Goal: Information Seeking & Learning: Learn about a topic

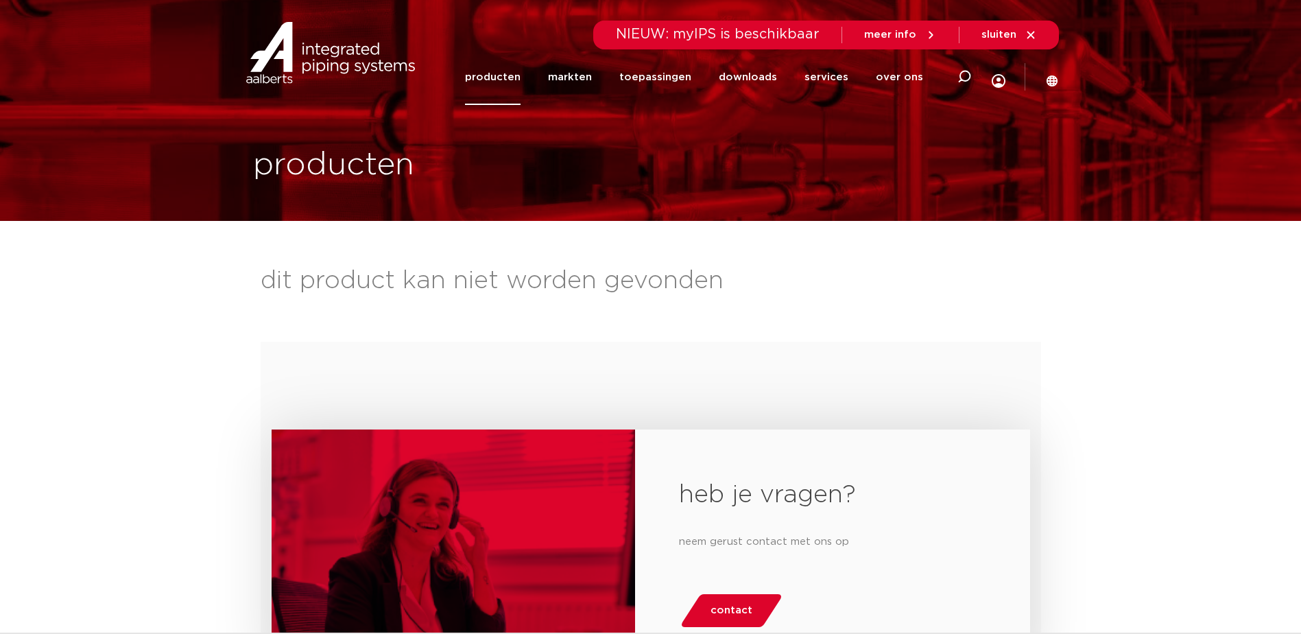
click at [1031, 38] on icon at bounding box center [1030, 35] width 12 height 12
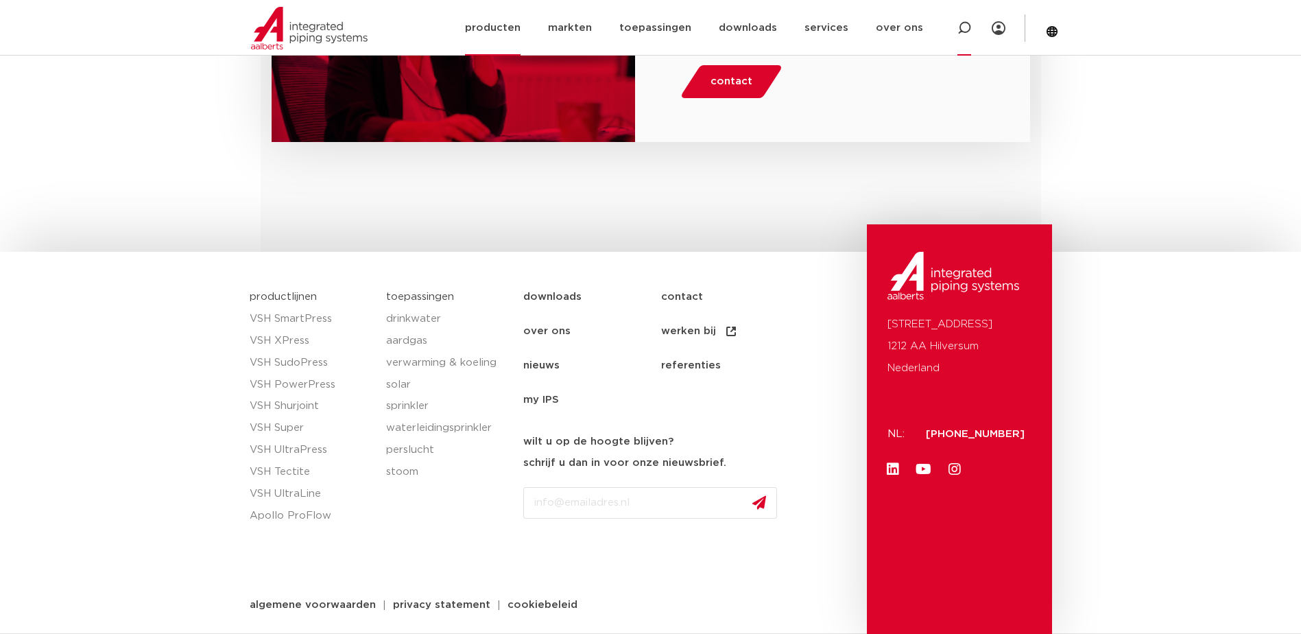
scroll to position [529, 0]
click at [959, 28] on icon at bounding box center [964, 28] width 16 height 16
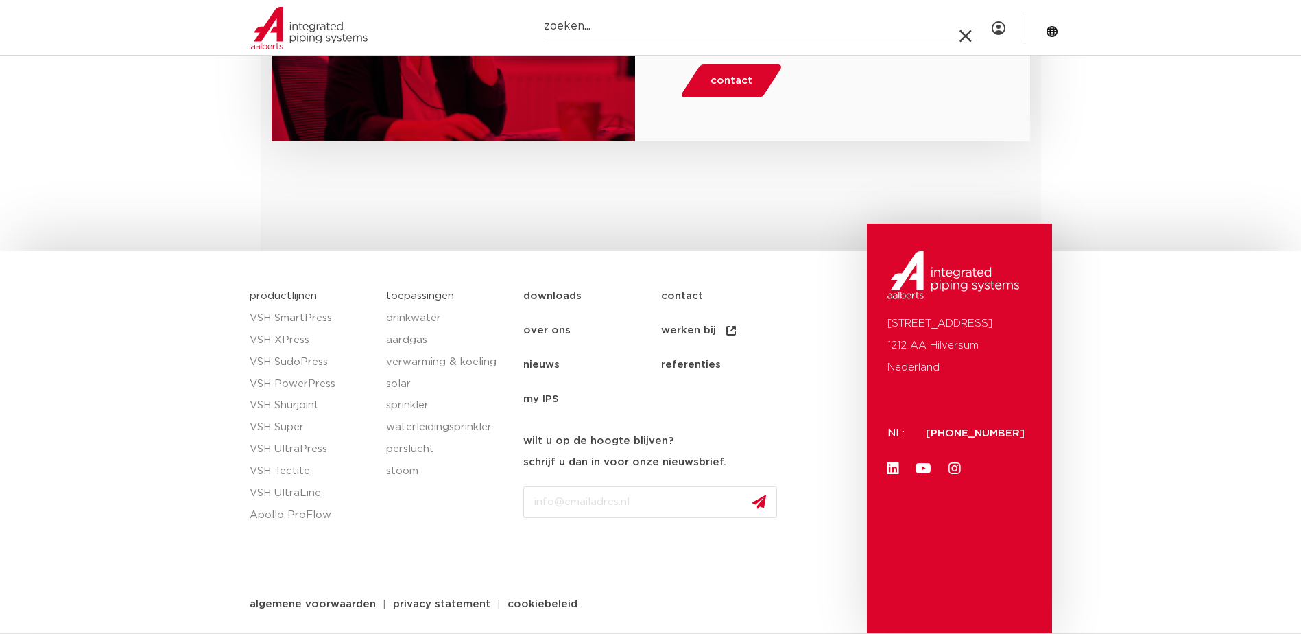
click at [658, 22] on input "Zoeken" at bounding box center [759, 26] width 431 height 27
type input "wasmachine kraan"
click button "Zoeken" at bounding box center [0, 0] width 0 height 0
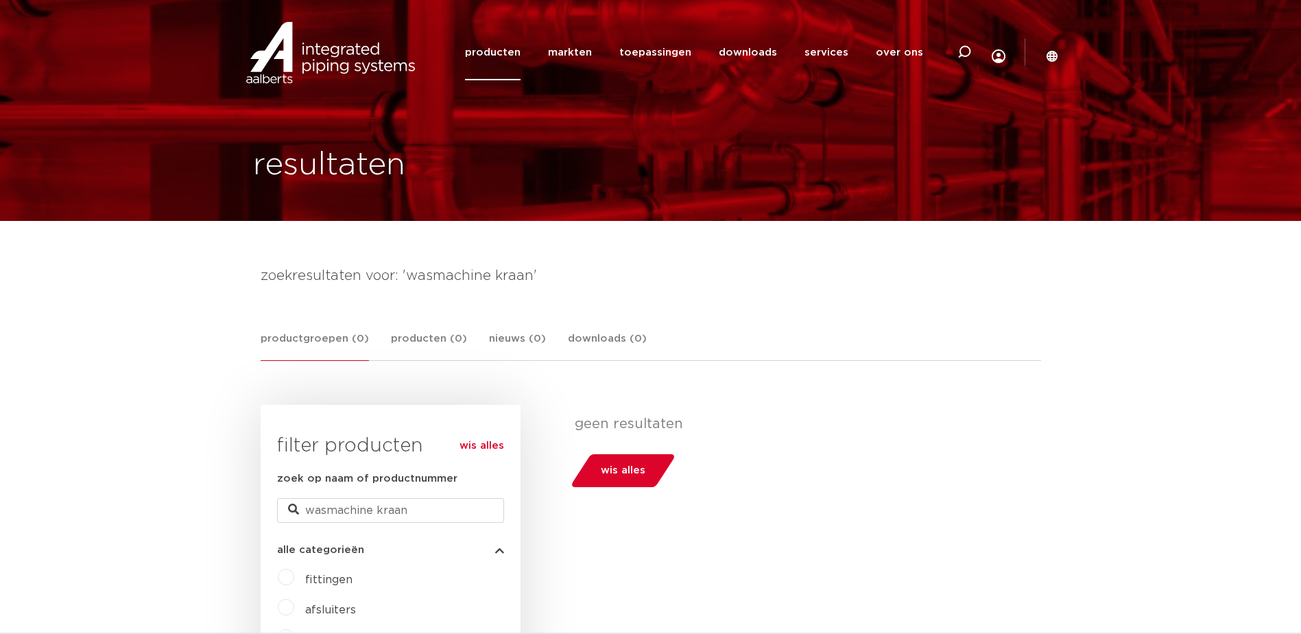
click at [652, 475] on link "wis alles" at bounding box center [622, 470] width 107 height 33
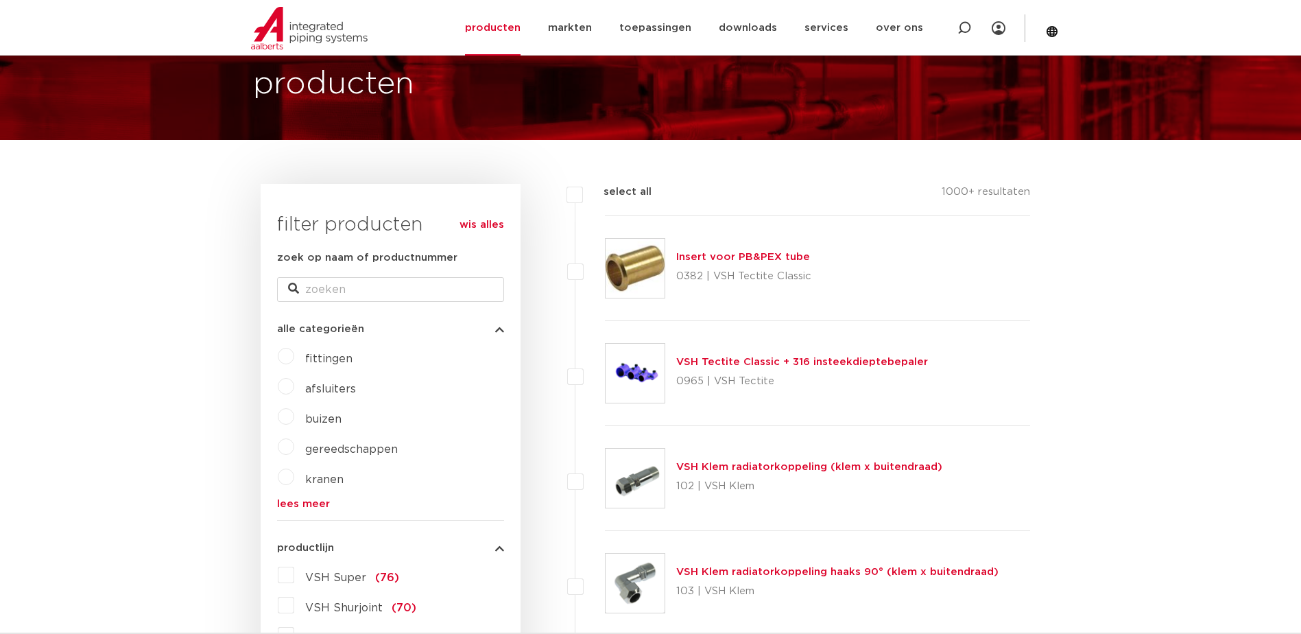
scroll to position [85, 0]
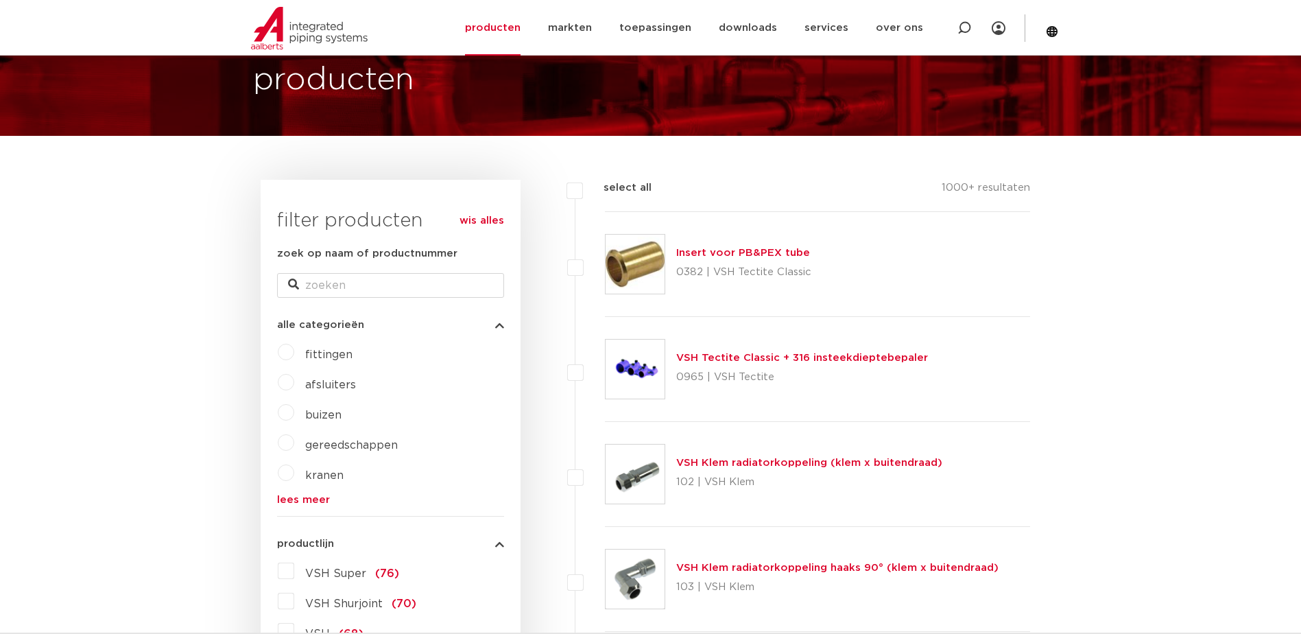
click at [333, 390] on span "afsluiters" at bounding box center [330, 384] width 51 height 11
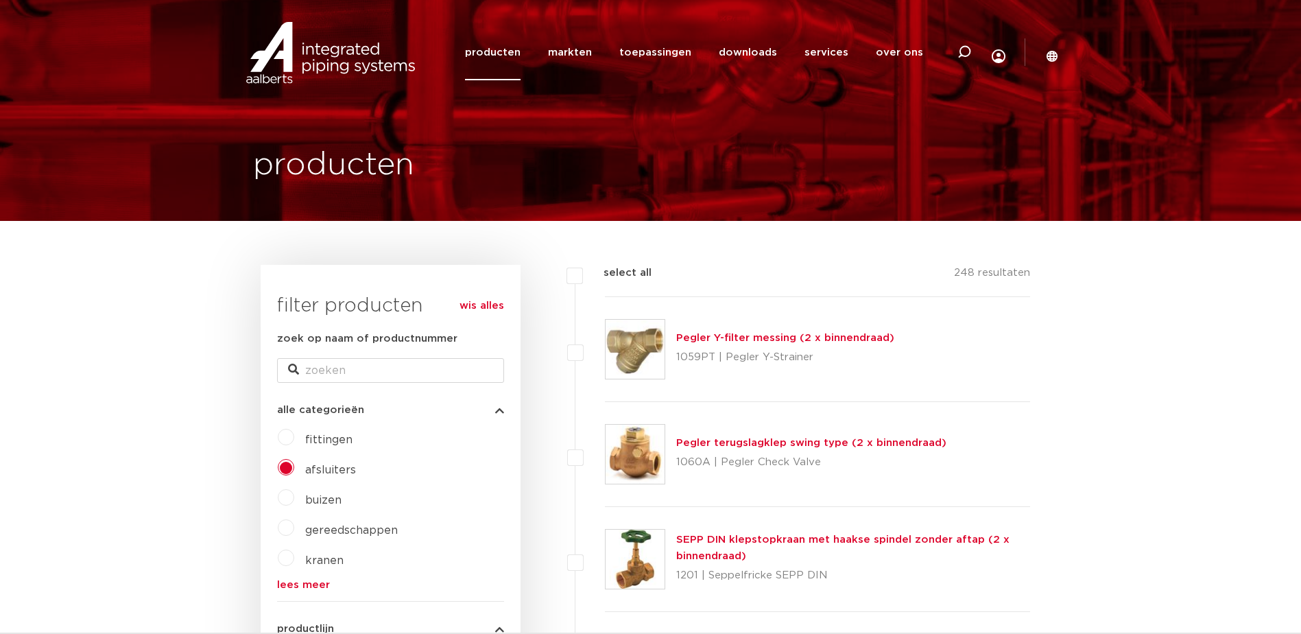
click at [300, 564] on label "kranen" at bounding box center [318, 557] width 49 height 22
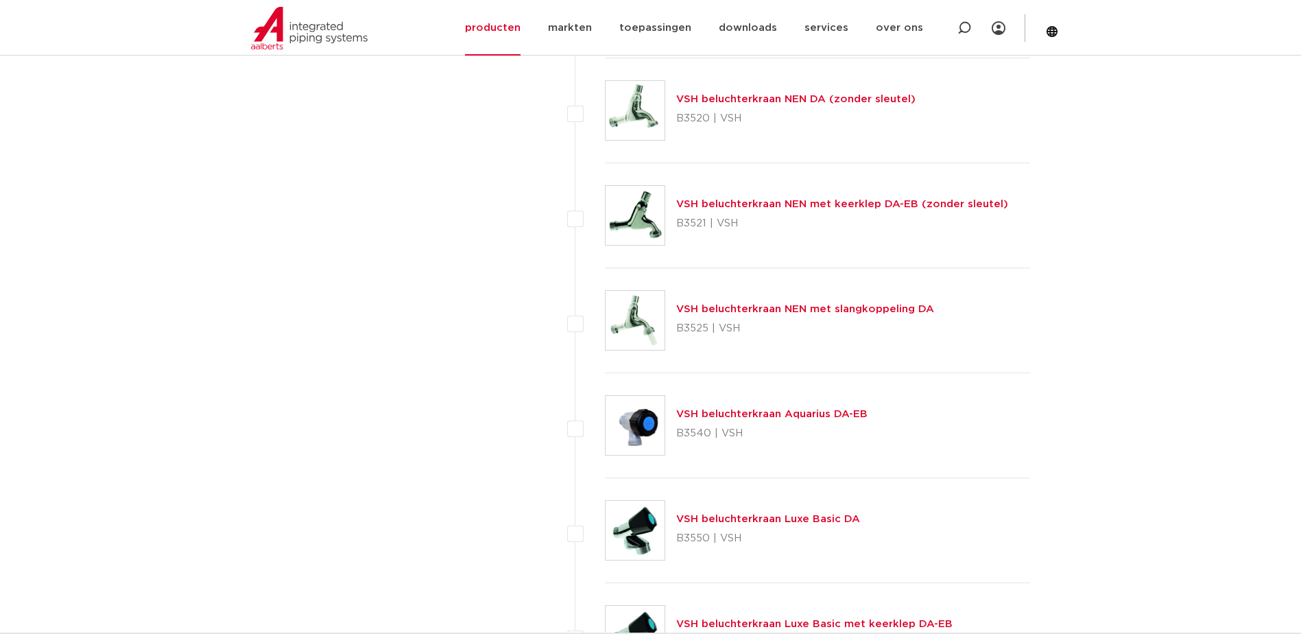
scroll to position [5006, 0]
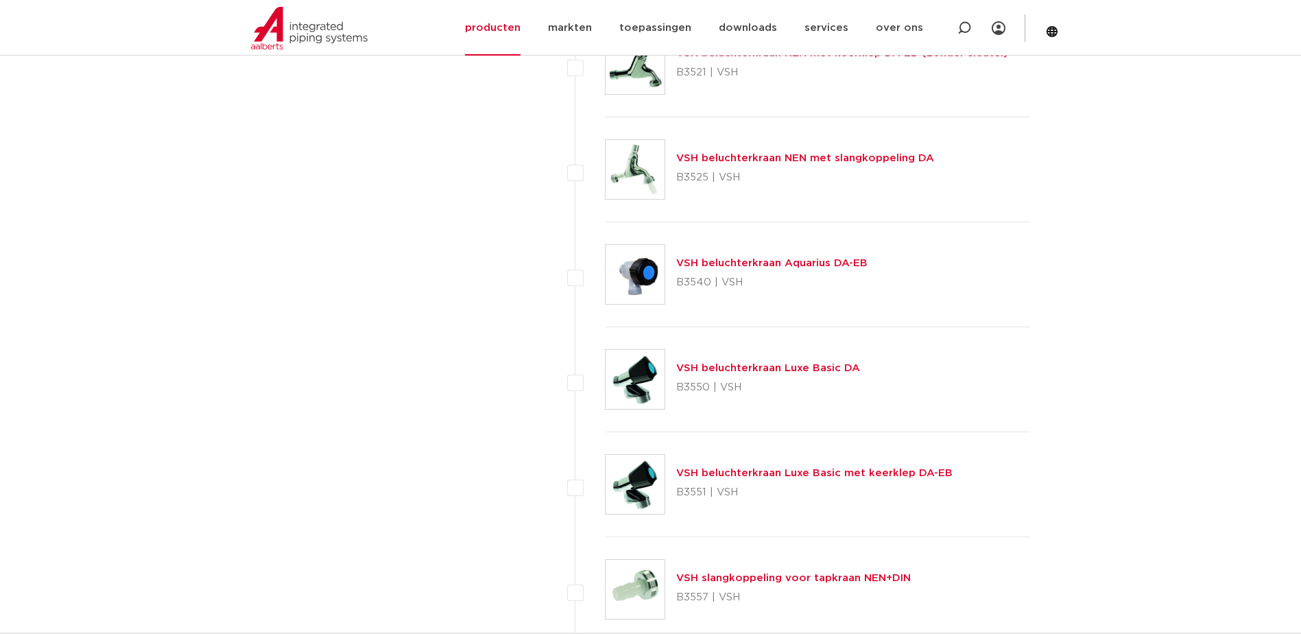
click at [771, 365] on link "VSH beluchterkraan Luxe Basic DA" at bounding box center [768, 368] width 184 height 10
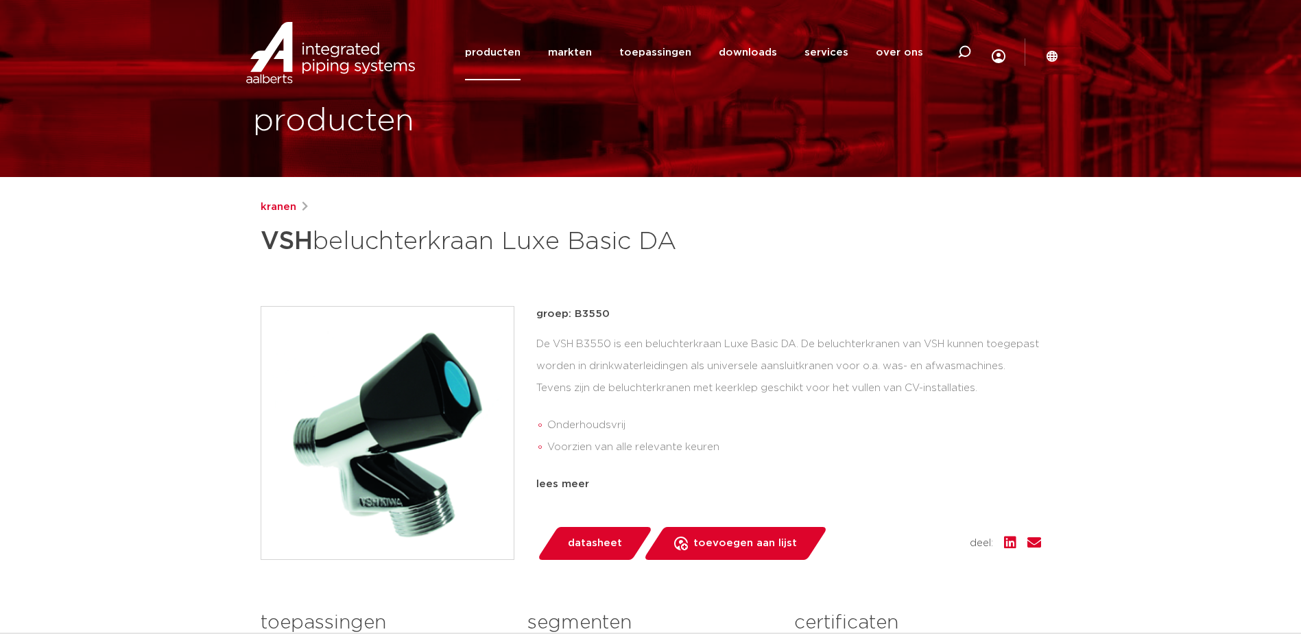
scroll to position [69, 0]
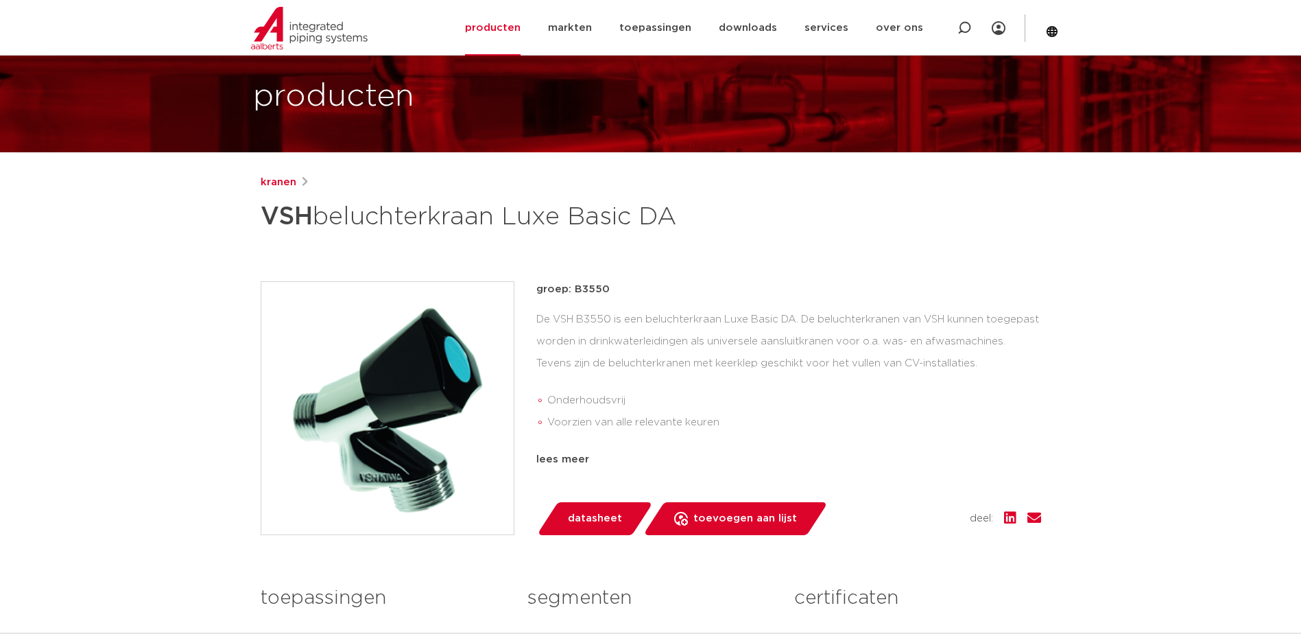
drag, startPoint x: 732, startPoint y: 477, endPoint x: 671, endPoint y: 386, distance: 110.1
click at [671, 386] on div "De VSH B3550 is een beluchterkraan Luxe Basic DA. De beluchterkranen van VSH ku…" at bounding box center [788, 377] width 505 height 137
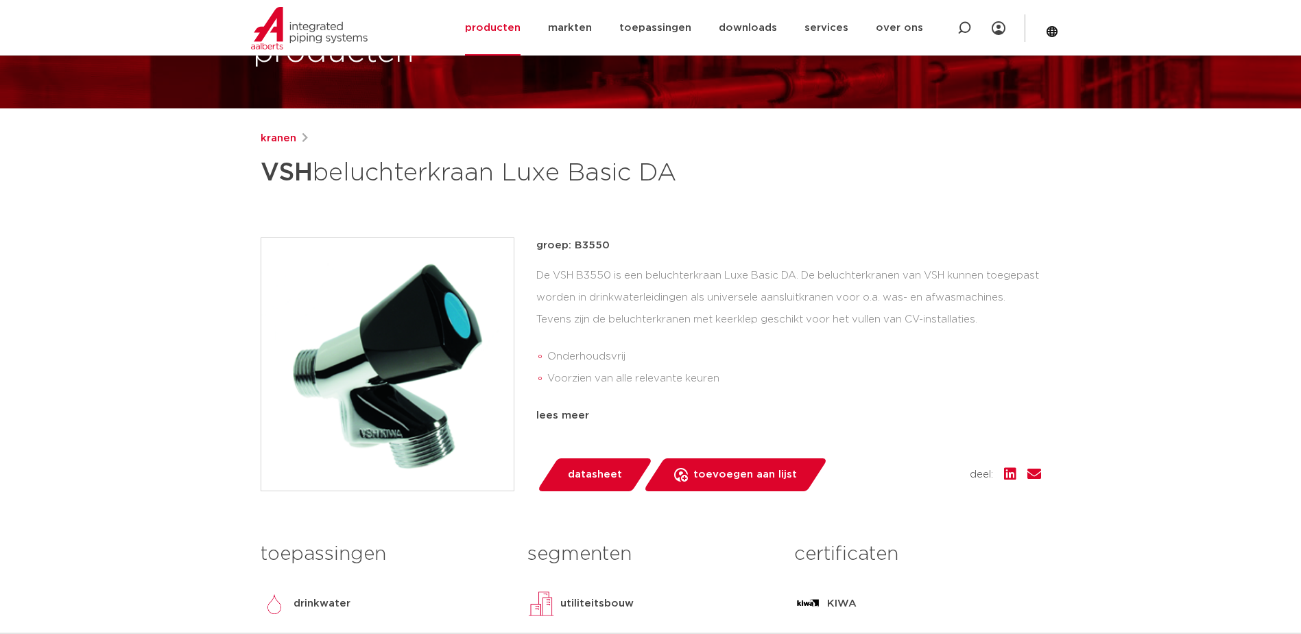
scroll to position [137, 0]
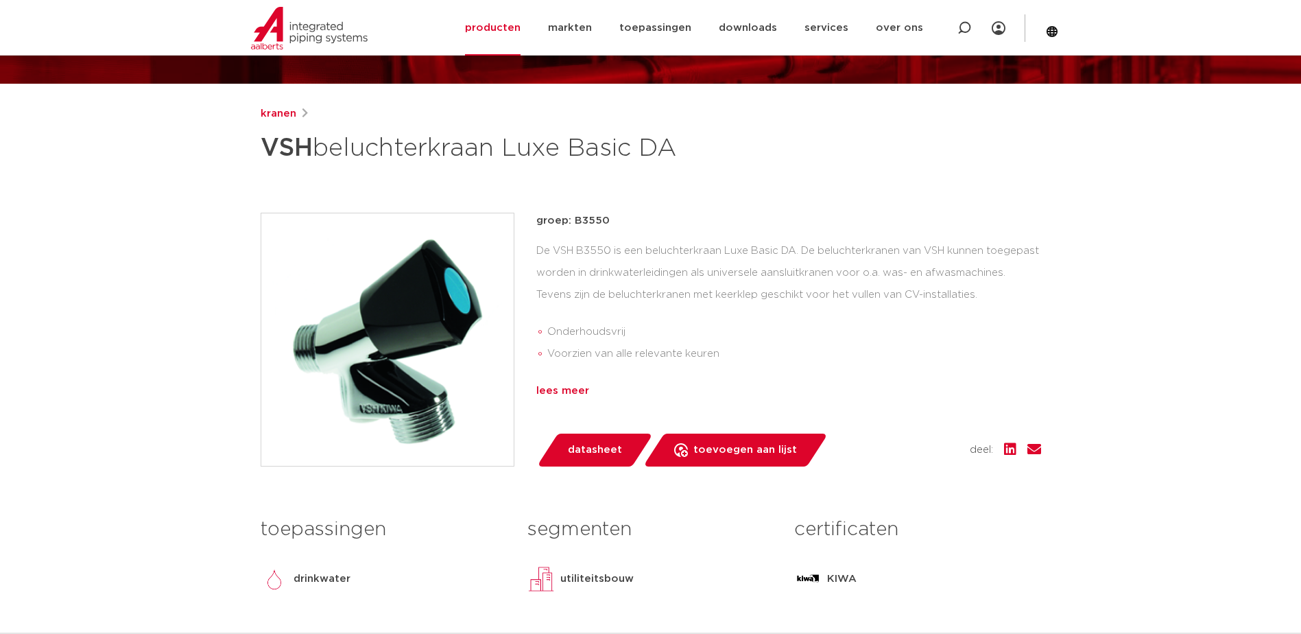
click at [572, 389] on div "lees meer" at bounding box center [788, 391] width 505 height 16
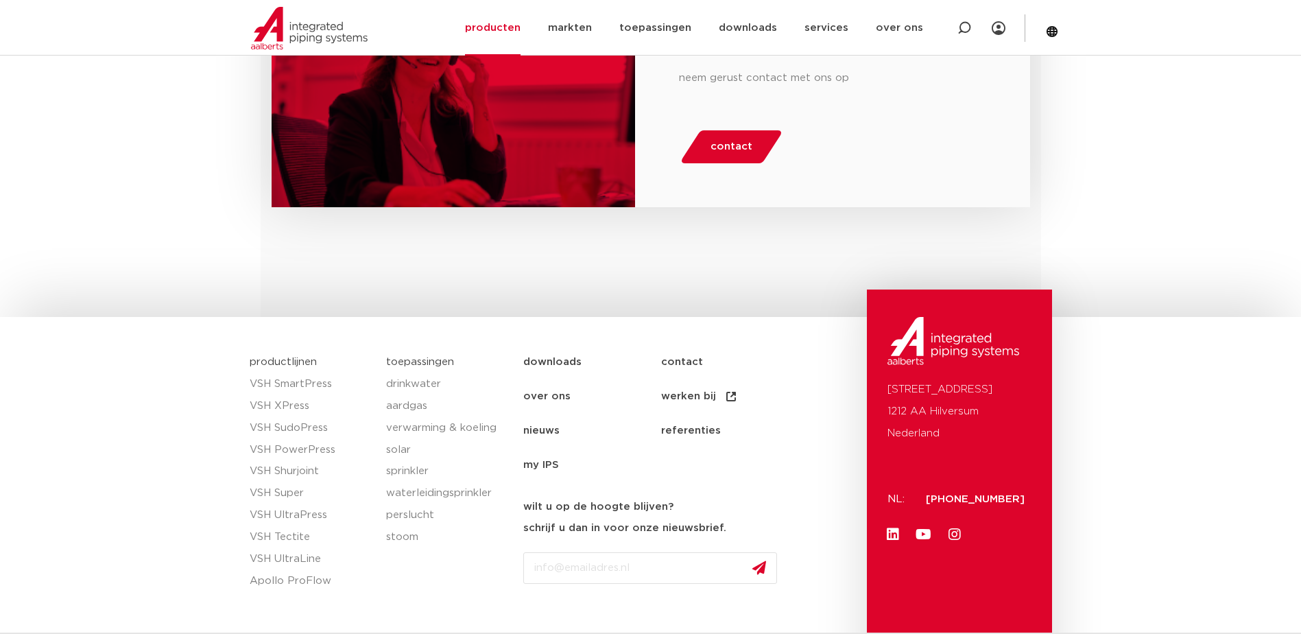
scroll to position [529, 0]
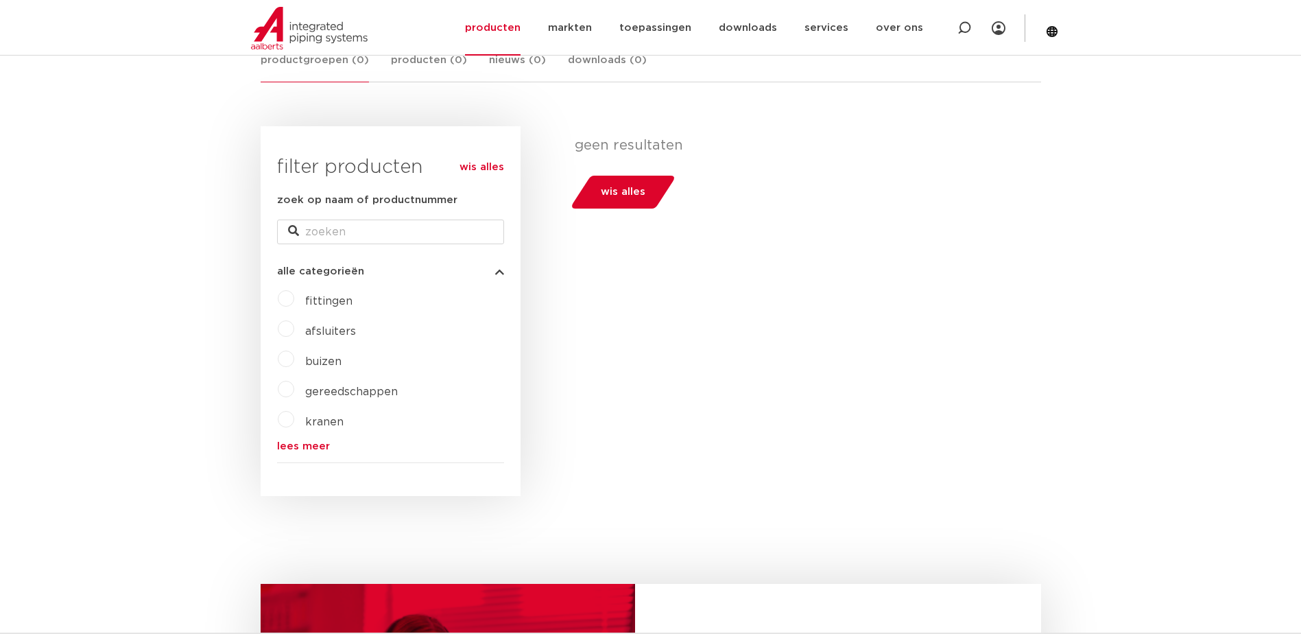
scroll to position [254, 0]
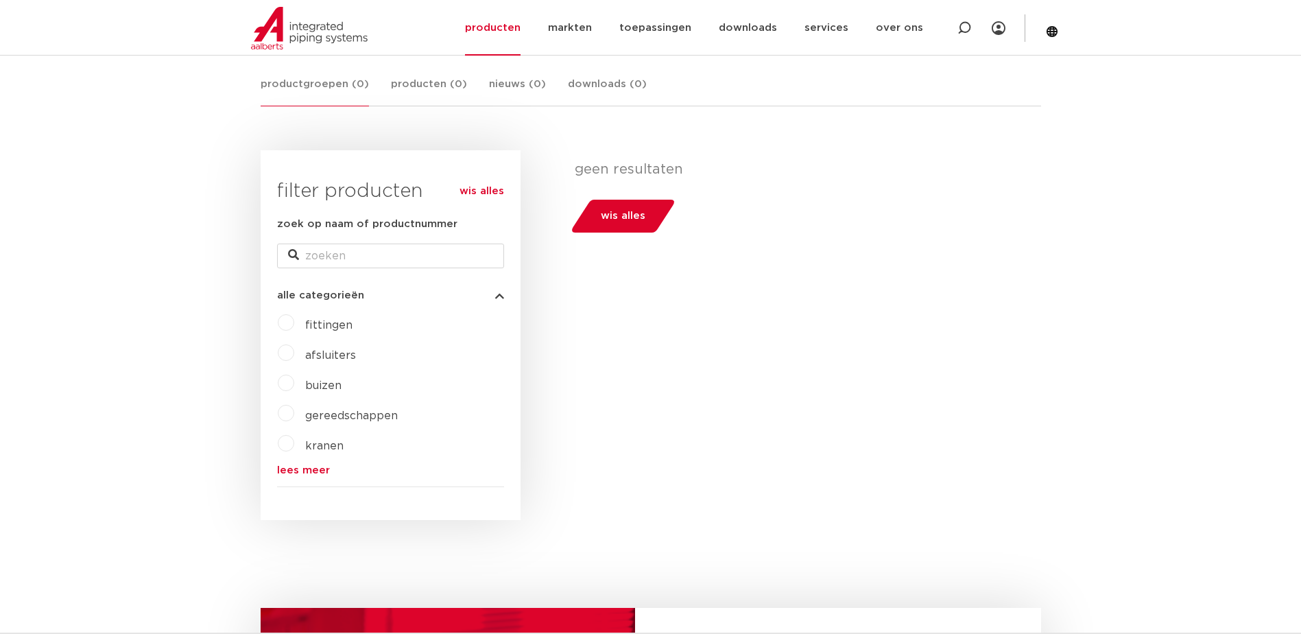
click at [319, 440] on span "kranen" at bounding box center [324, 445] width 38 height 11
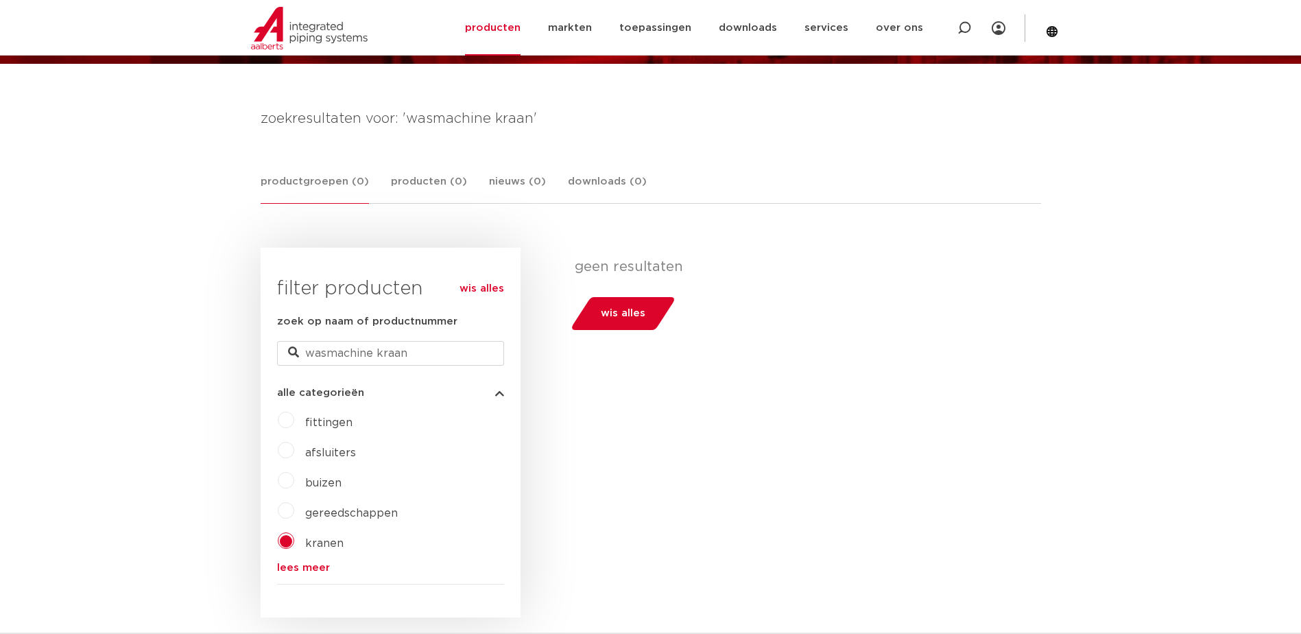
scroll to position [137, 0]
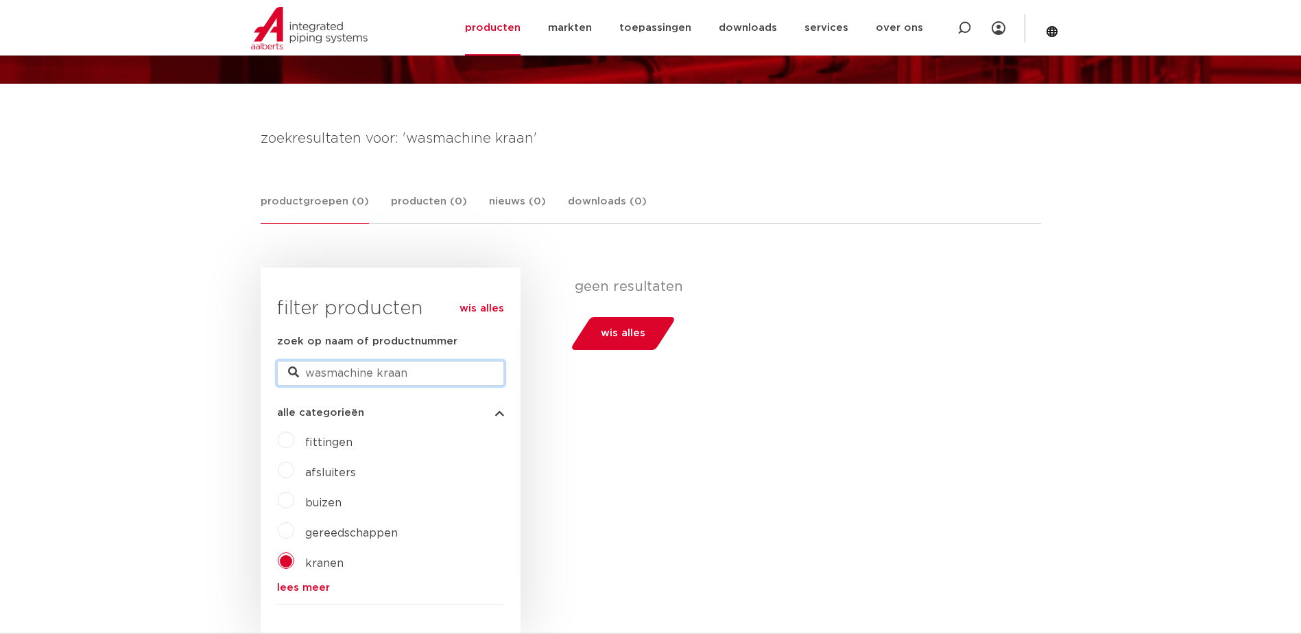
drag, startPoint x: 411, startPoint y: 372, endPoint x: 384, endPoint y: 369, distance: 27.6
click at [384, 369] on input "wasmachine kraan" at bounding box center [390, 373] width 227 height 25
drag, startPoint x: 373, startPoint y: 368, endPoint x: 274, endPoint y: 373, distance: 99.6
click at [274, 373] on div "wis alles filter producten zoek op naam of productnummer wasmachine kraan alle …" at bounding box center [391, 452] width 260 height 370
type input "kraan"
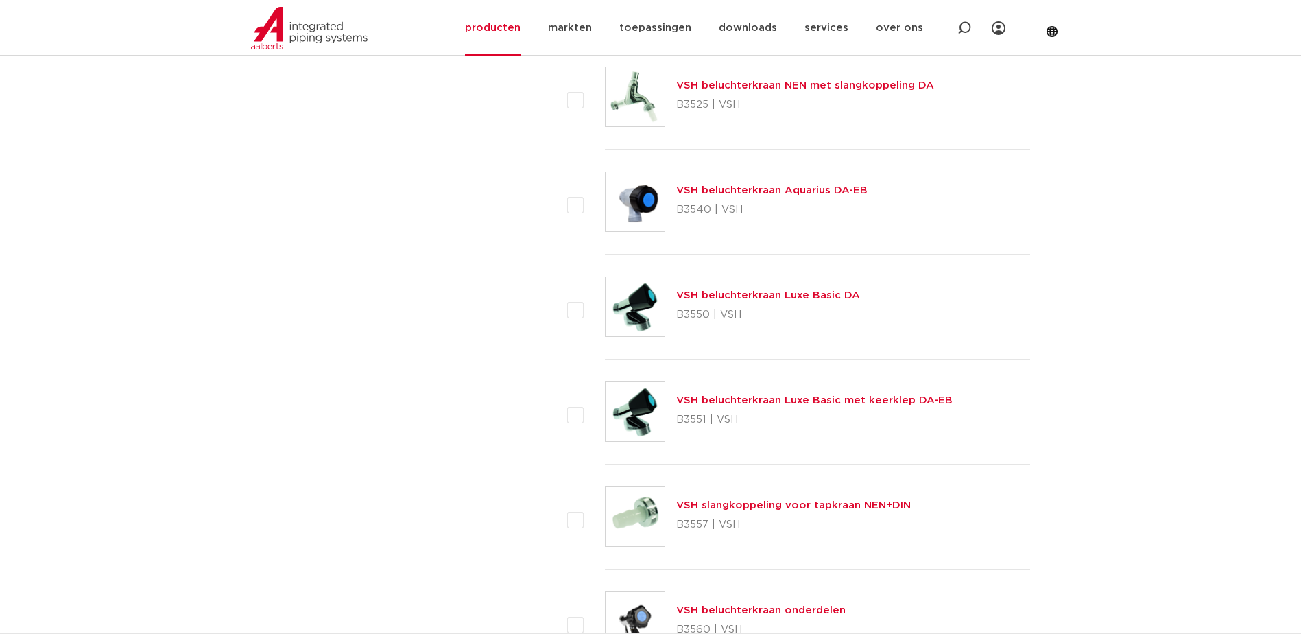
scroll to position [5828, 0]
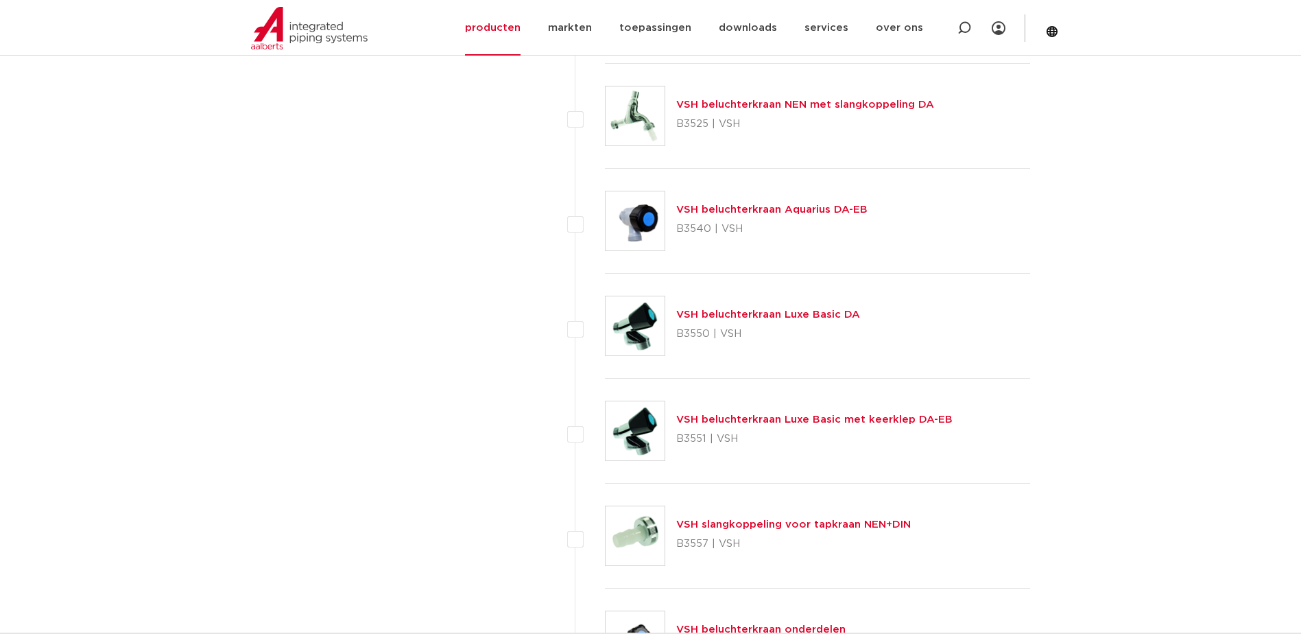
click at [770, 312] on link "VSH beluchterkraan Luxe Basic DA" at bounding box center [768, 314] width 184 height 10
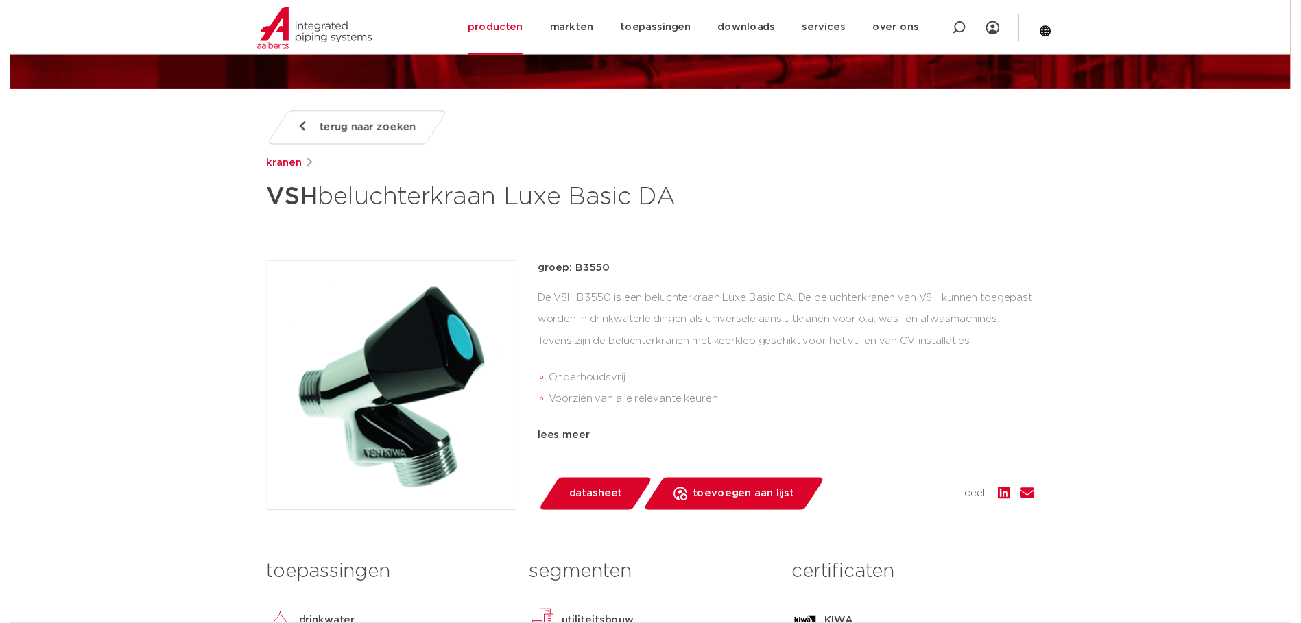
scroll to position [274, 0]
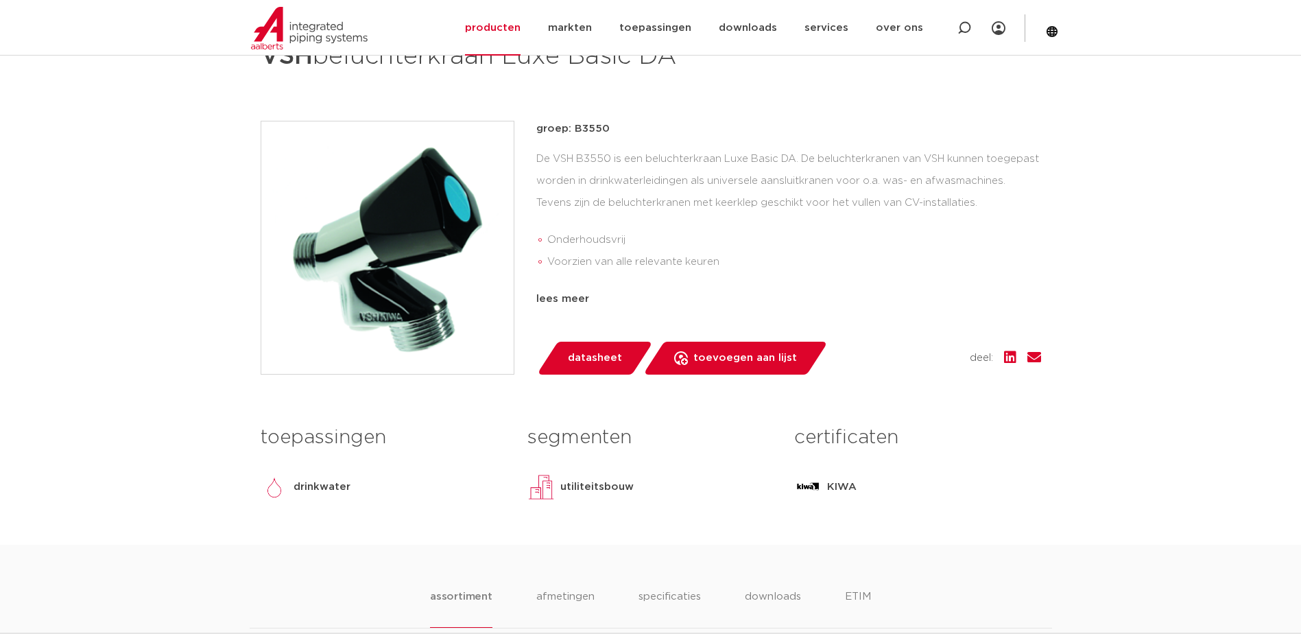
click at [597, 355] on span "datasheet" at bounding box center [595, 358] width 54 height 22
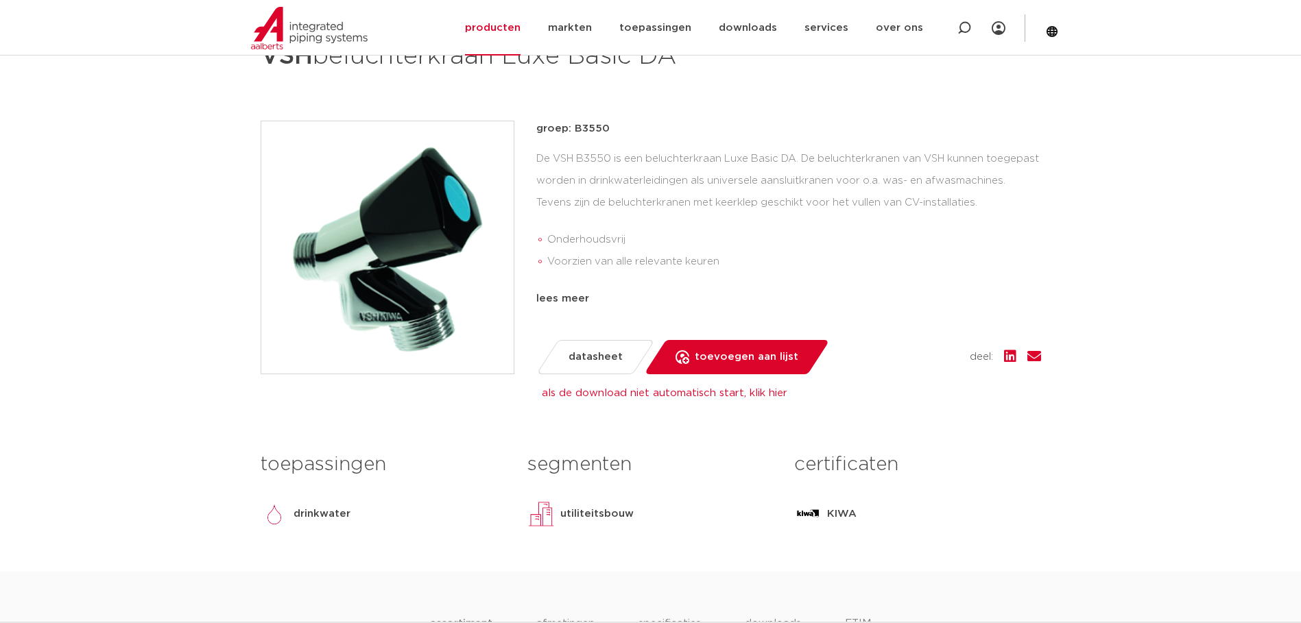
click at [598, 361] on span "datasheet" at bounding box center [595, 357] width 54 height 22
click at [606, 392] on link "als de download niet automatisch start, klik hier" at bounding box center [664, 393] width 245 height 10
